Goal: Find specific page/section: Find specific page/section

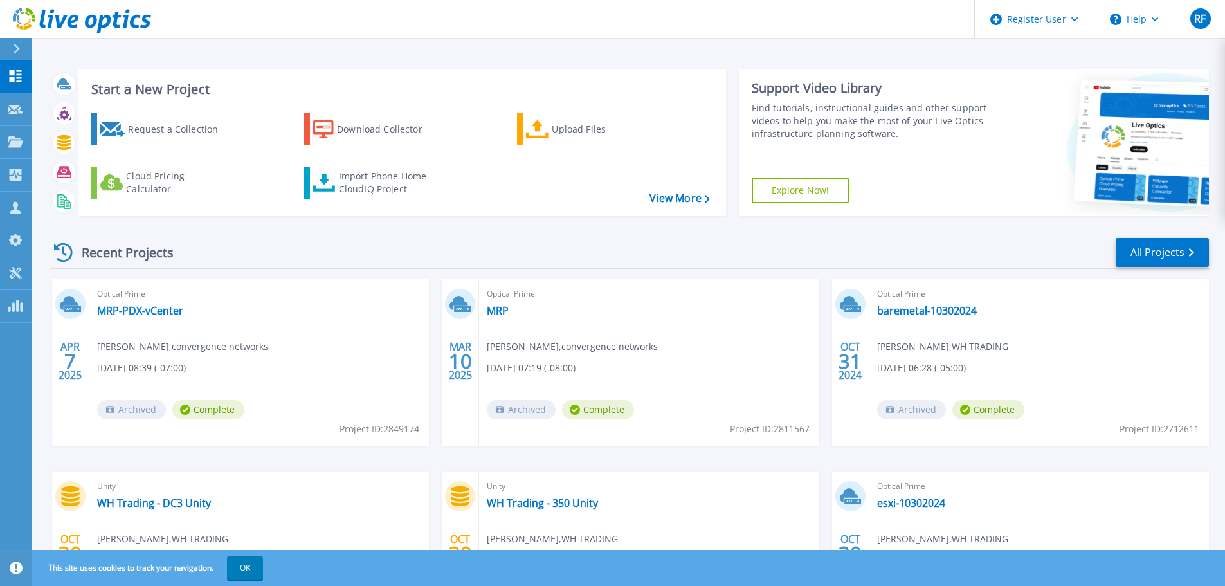
click at [25, 53] on div at bounding box center [22, 49] width 21 height 22
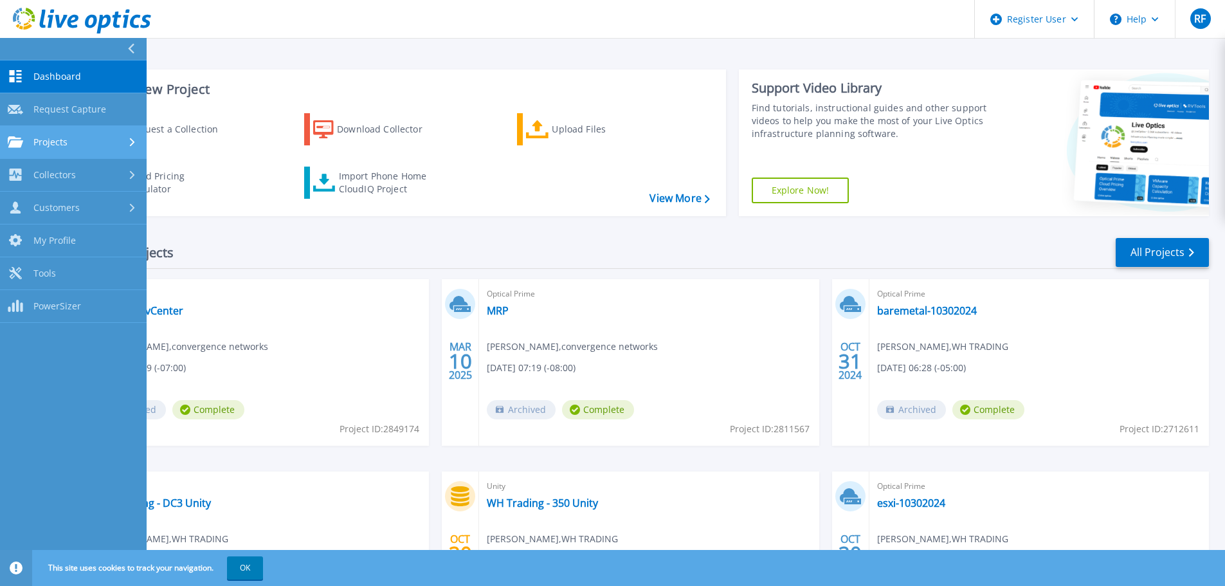
click at [64, 143] on span "Projects" at bounding box center [50, 142] width 34 height 12
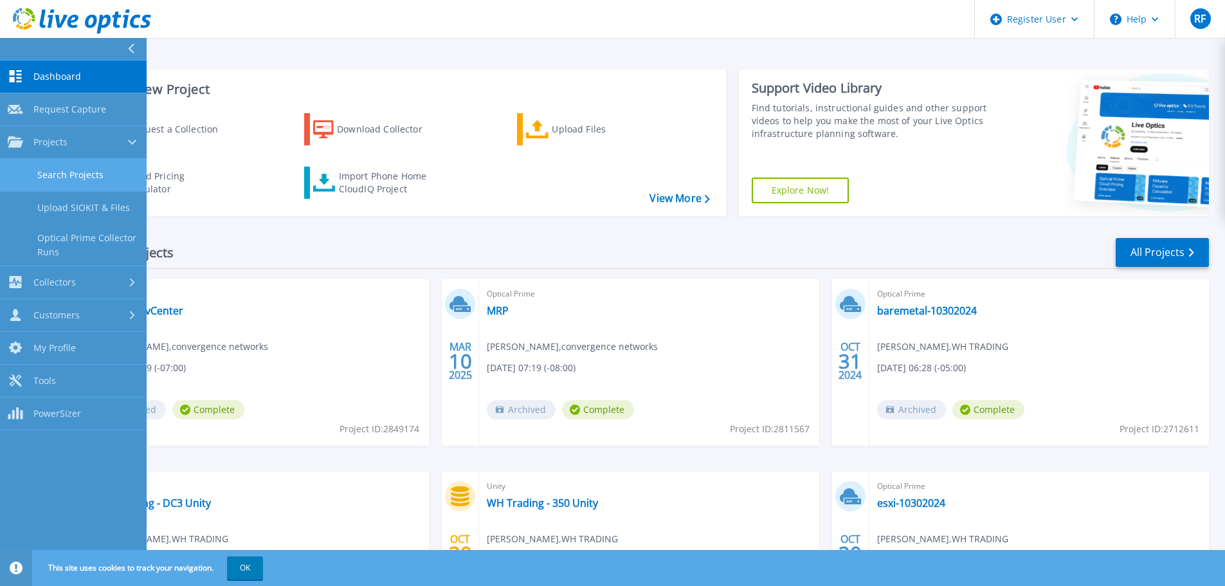
click at [35, 175] on link "Search Projects" at bounding box center [73, 175] width 147 height 33
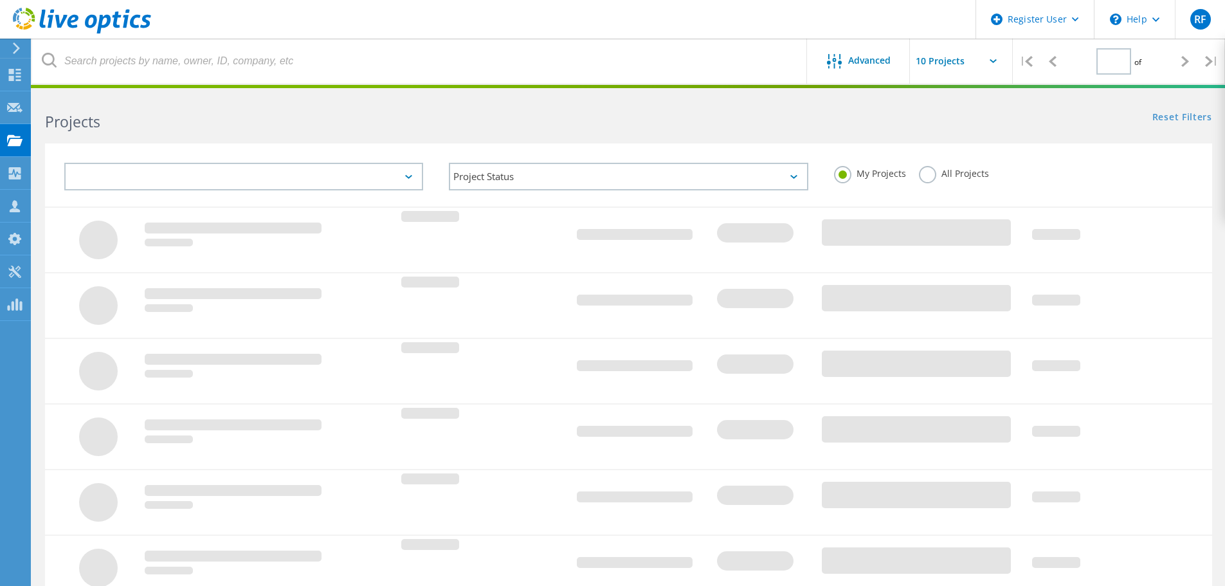
type input "1"
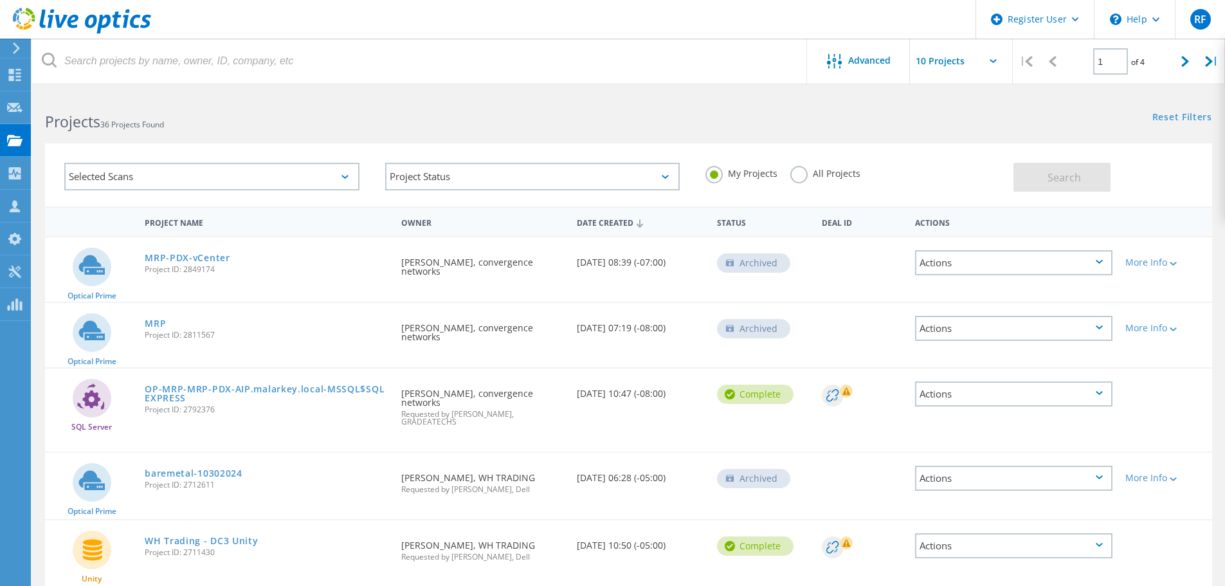
click at [804, 174] on label "All Projects" at bounding box center [826, 172] width 70 height 12
click at [0, 0] on input "All Projects" at bounding box center [0, 0] width 0 height 0
click at [1088, 174] on button "Search" at bounding box center [1062, 177] width 97 height 29
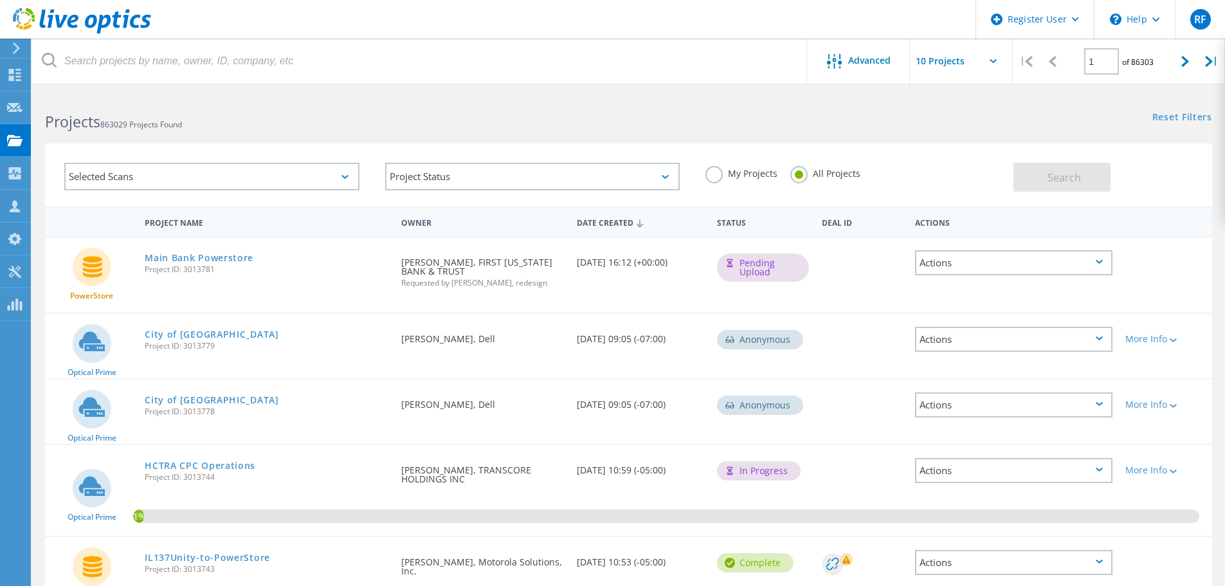
click at [345, 178] on icon at bounding box center [345, 177] width 7 height 4
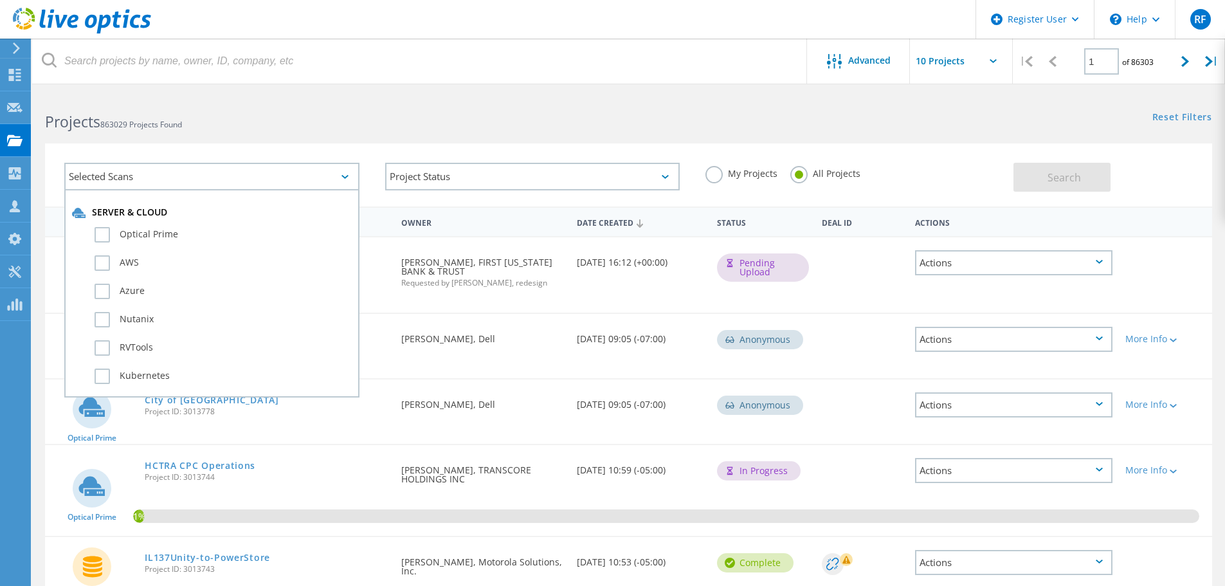
click at [520, 107] on div "Projects 863029 Projects Found" at bounding box center [330, 110] width 596 height 34
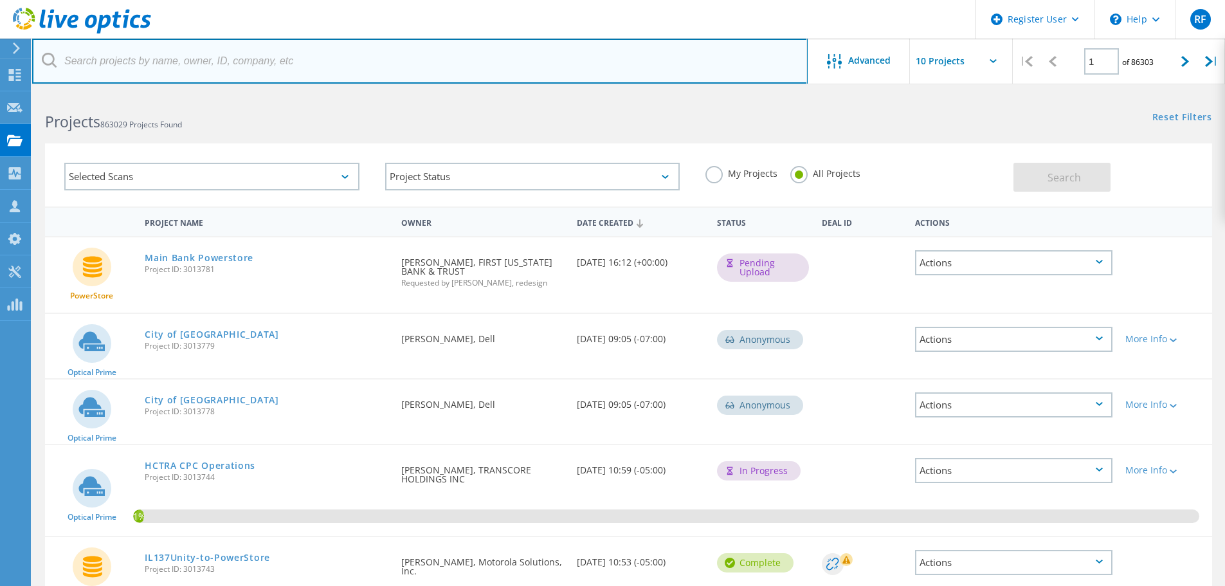
click at [245, 66] on input "text" at bounding box center [420, 61] width 776 height 45
paste input "20620703.2"
drag, startPoint x: 216, startPoint y: 67, endPoint x: -173, endPoint y: 253, distance: 431.6
click at [0, 253] on html "Register User \n Help Explore Helpful Articles Contact Support RF Dell User [PE…" at bounding box center [612, 503] width 1225 height 1007
type input "Amrize"
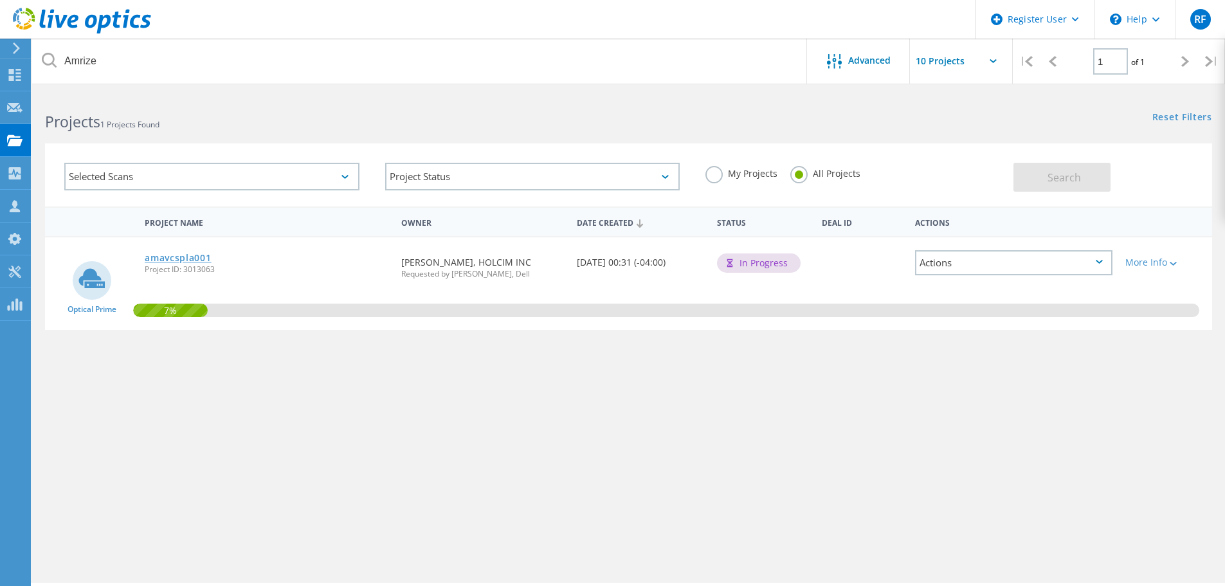
click at [185, 255] on link "amavcspla001" at bounding box center [178, 257] width 66 height 9
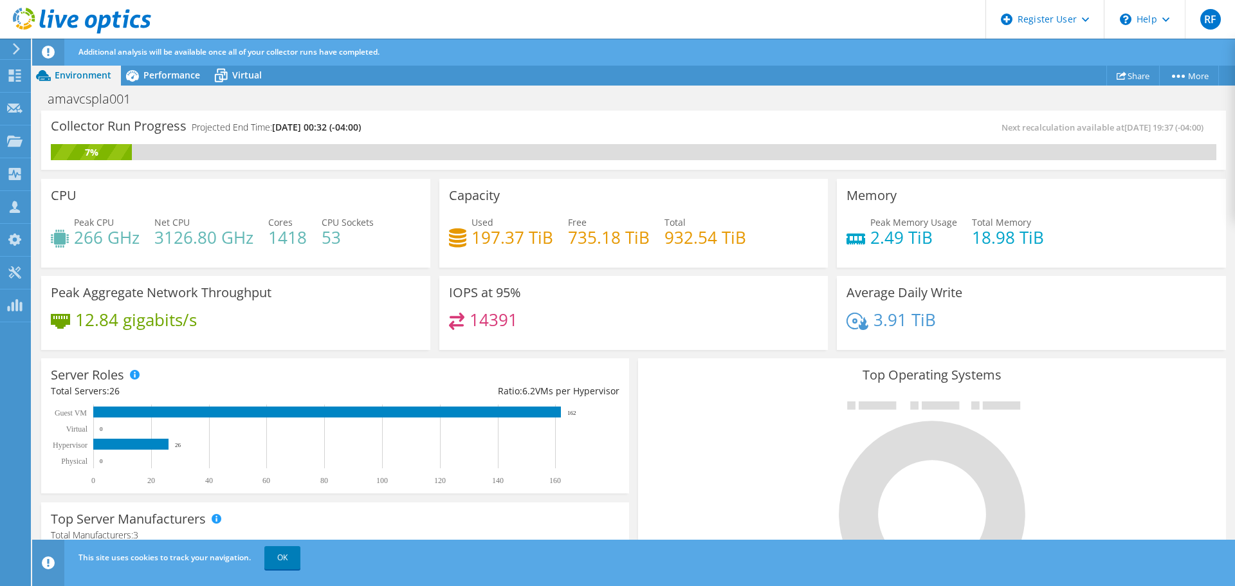
scroll to position [193, 0]
drag, startPoint x: 477, startPoint y: 234, endPoint x: 729, endPoint y: 236, distance: 252.2
click at [729, 236] on div "Used 197.37 TiB Free 735.18 TiB Total 932.54 TiB" at bounding box center [634, 237] width 370 height 42
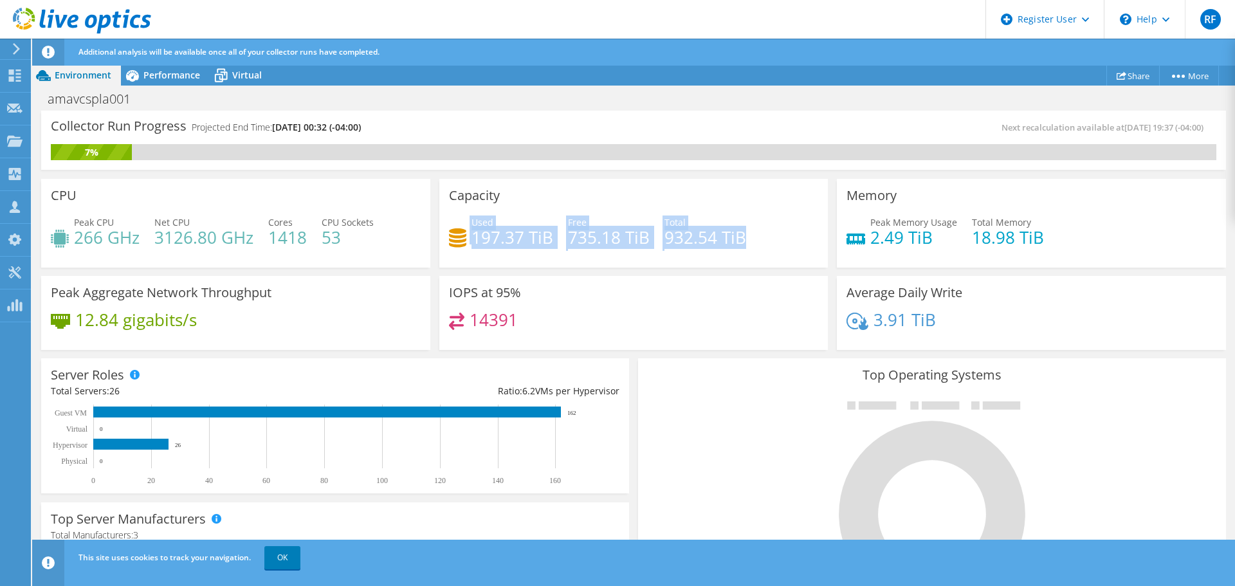
drag, startPoint x: 743, startPoint y: 239, endPoint x: 445, endPoint y: 244, distance: 298.5
click at [445, 244] on div "Capacity Used 197.37 TiB Free 735.18 TiB Total 932.54 TiB" at bounding box center [633, 223] width 389 height 89
